Goal: Transaction & Acquisition: Download file/media

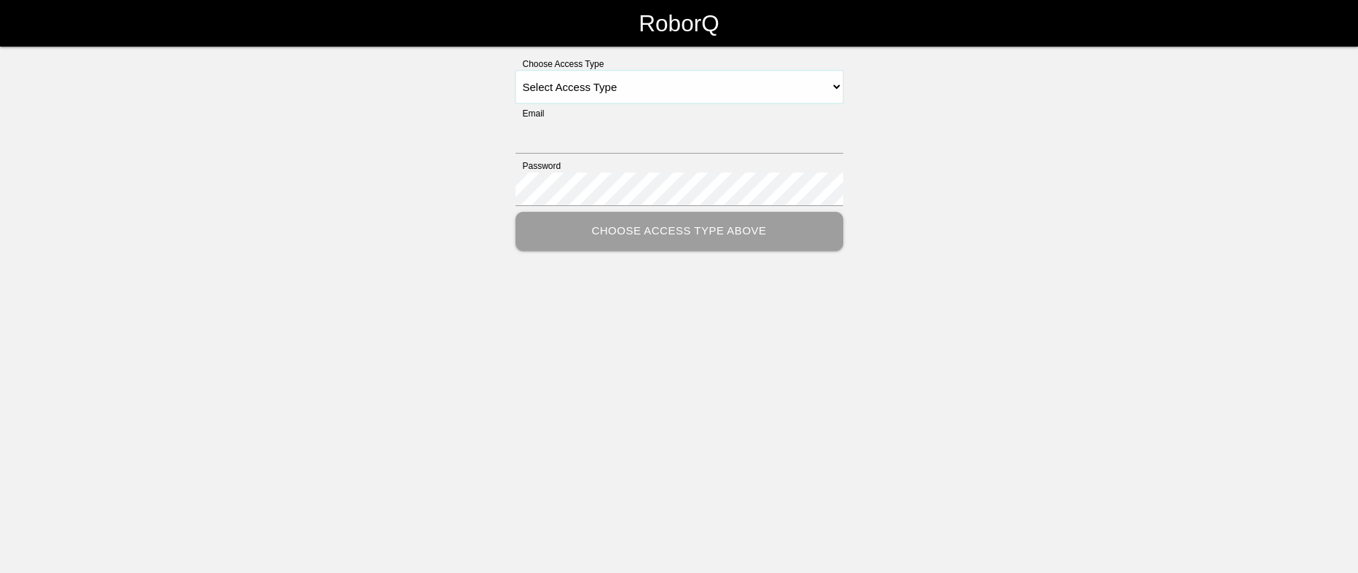
click at [833, 86] on select "Select Access Type Admin Customer Supervisor Worker" at bounding box center [680, 87] width 328 height 33
select select "Customer"
click at [516, 71] on select "Select Access Type Admin Customer Supervisor Worker" at bounding box center [680, 87] width 328 height 33
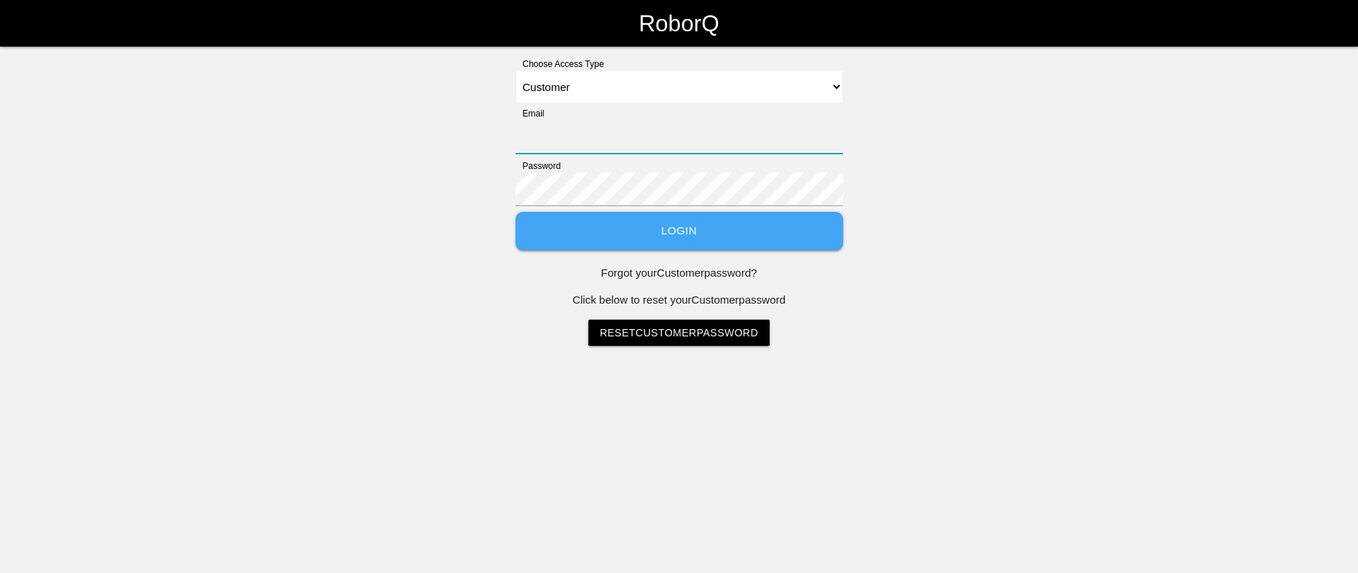
click at [724, 138] on input "Email" at bounding box center [680, 136] width 328 height 33
type input "[PERSON_NAME][EMAIL_ADDRESS][PERSON_NAME][DOMAIN_NAME]"
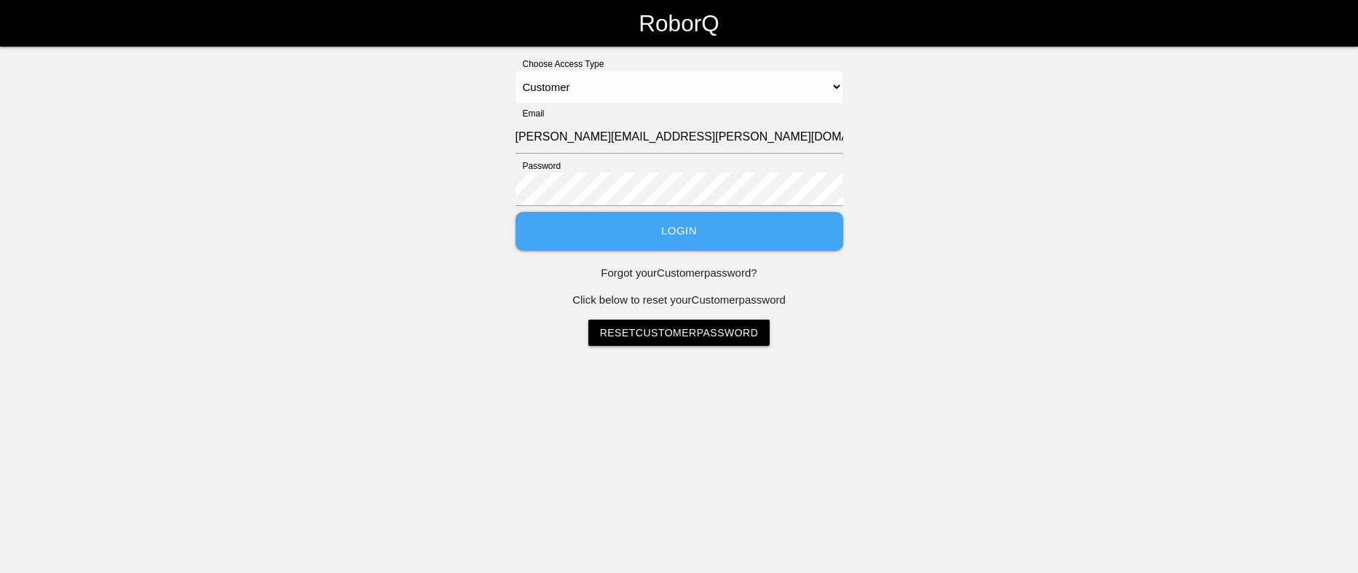
click at [688, 237] on button "Login" at bounding box center [680, 231] width 328 height 39
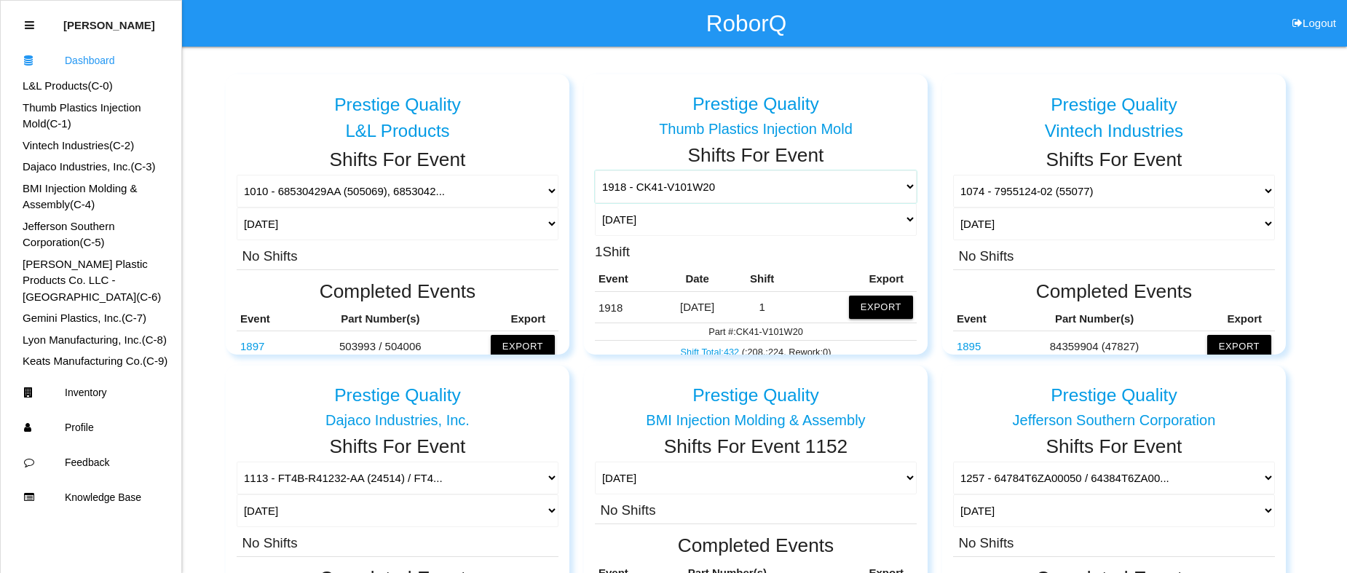
click at [801, 185] on select "1918 - CK41-V101W20 1015 - N1063BAFF1AB 1366 - 68067760AB-C / 68067761AB-C 1677…" at bounding box center [756, 186] width 322 height 33
click at [595, 170] on select "1918 - CK41-V101W20 1015 - N1063BAFF1AB 1366 - 68067760AB-C / 68067761AB-C 1677…" at bounding box center [756, 186] width 322 height 33
click at [864, 303] on button "Export" at bounding box center [881, 307] width 64 height 23
click at [848, 307] on div "Shifts For Event 1918 - CK41-V101W20 1015 - N1063BAFF1AB 1366 - 68067760AB-C / …" at bounding box center [756, 442] width 322 height 594
click at [854, 306] on button "Excel" at bounding box center [867, 304] width 27 height 12
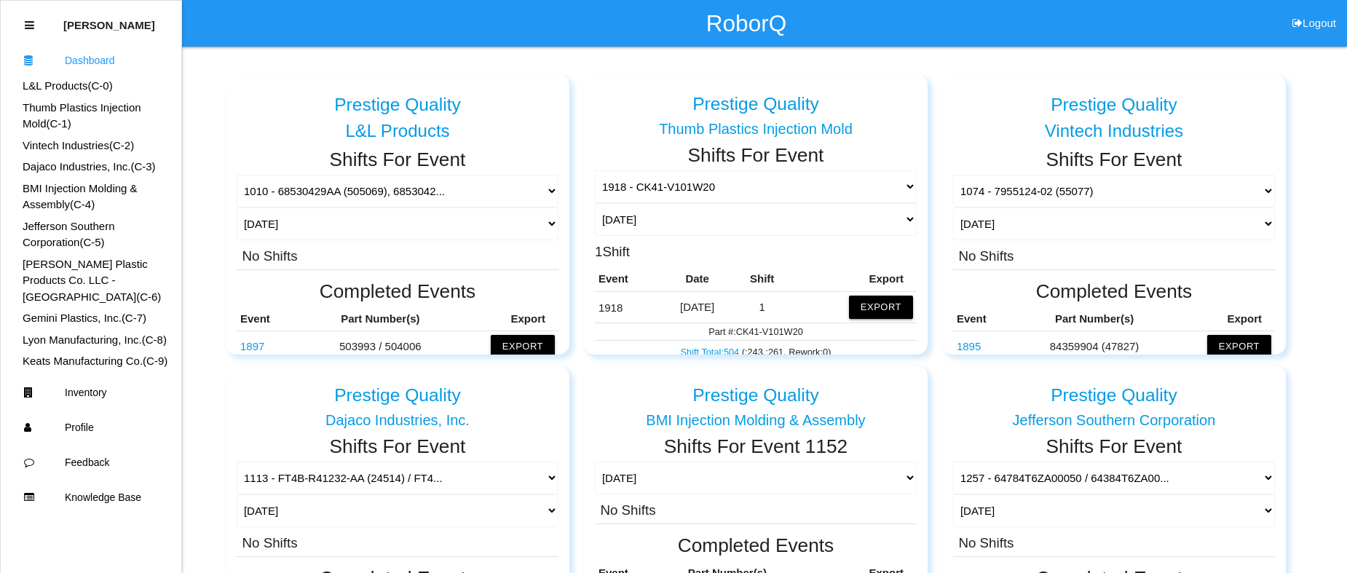
click at [1323, 11] on button "Logout" at bounding box center [1315, 5] width 66 height 11
select select "Customer"
